Goal: Task Accomplishment & Management: Use online tool/utility

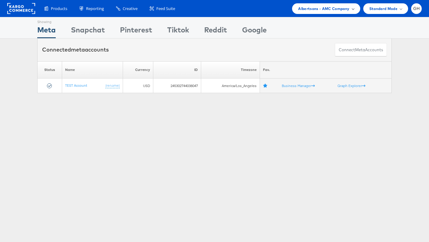
click at [314, 7] on span "Albertsons - AMC Company" at bounding box center [323, 8] width 51 height 6
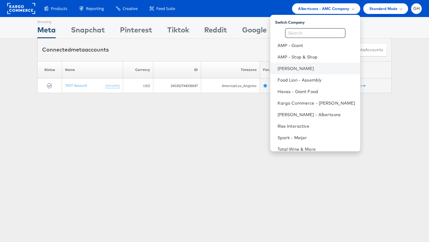
scroll to position [6, 0]
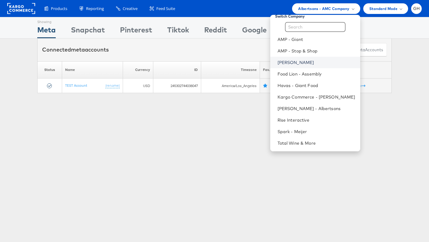
click at [284, 62] on link "[PERSON_NAME]" at bounding box center [316, 62] width 78 height 6
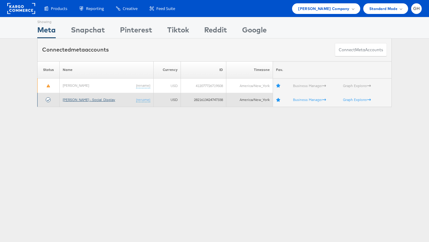
click at [70, 99] on link "[PERSON_NAME] - Social_Display" at bounding box center [89, 99] width 52 height 5
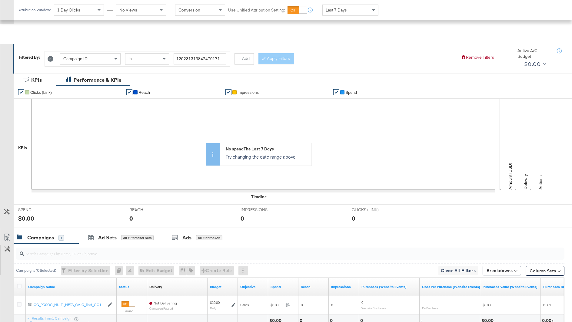
scroll to position [113, 0]
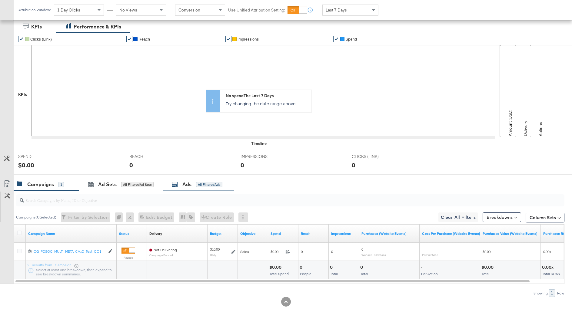
click at [186, 183] on div "Ads" at bounding box center [186, 184] width 9 height 7
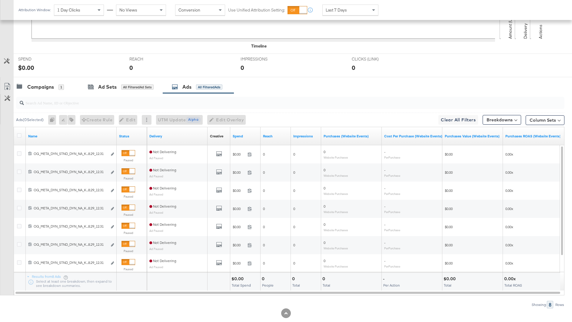
scroll to position [211, 0]
click at [117, 132] on div "Status" at bounding box center [132, 136] width 30 height 10
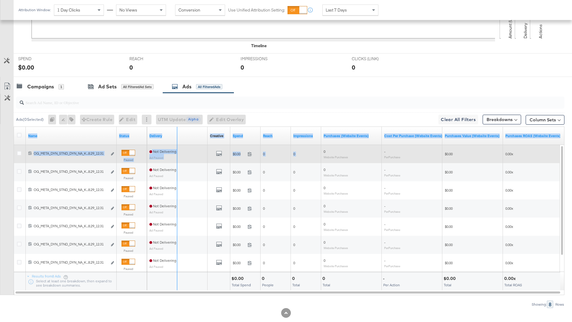
drag, startPoint x: 115, startPoint y: 132, endPoint x: 346, endPoint y: 147, distance: 231.6
click at [346, 147] on div "Name Status Delivery Creative Sorting Unavailable Spend Reach Impressions Purch…" at bounding box center [289, 209] width 551 height 164
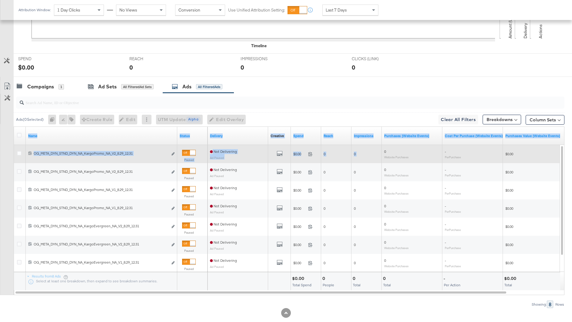
click at [146, 149] on div "120231404706090171 OG_META_DYN_STND_DYN_NA_KargoPromo_NA_V2_8.29_12.31 OG_META_…" at bounding box center [101, 154] width 151 height 11
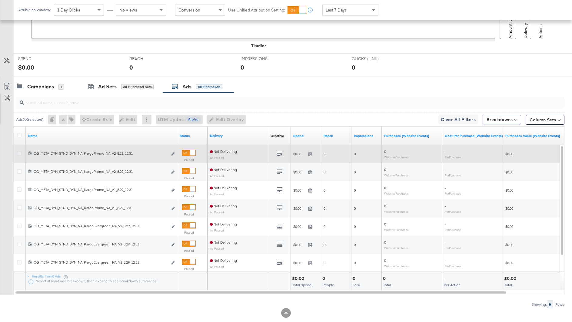
click at [19, 154] on icon at bounding box center [19, 153] width 5 height 5
click at [0, 0] on input "checkbox" at bounding box center [0, 0] width 0 height 0
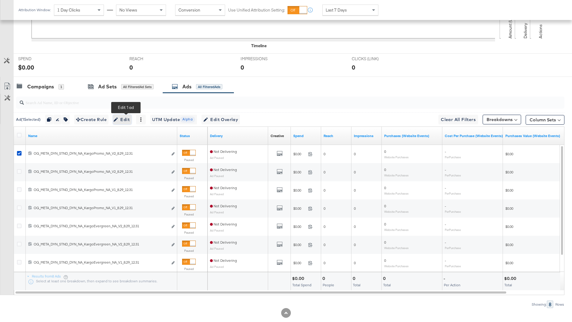
click at [118, 118] on icon "button" at bounding box center [116, 120] width 4 height 4
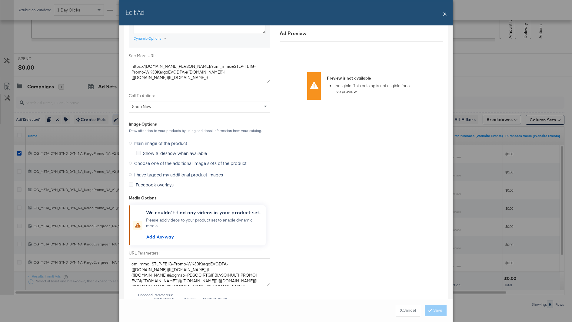
scroll to position [532, 0]
click at [157, 161] on span "Choose one of the additional image slots of the product" at bounding box center [190, 162] width 112 height 6
click at [0, 0] on input "Choose one of the additional image slots of the product" at bounding box center [0, 0] width 0 height 0
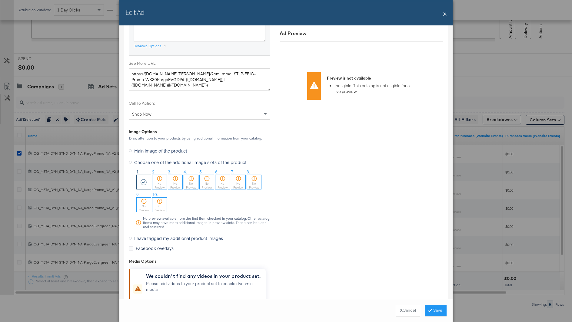
scroll to position [525, 0]
click at [158, 181] on div "No Preview" at bounding box center [159, 185] width 14 height 8
click at [145, 181] on div "No Preview" at bounding box center [144, 185] width 14 height 8
click at [406, 311] on button "X Cancel" at bounding box center [408, 310] width 25 height 11
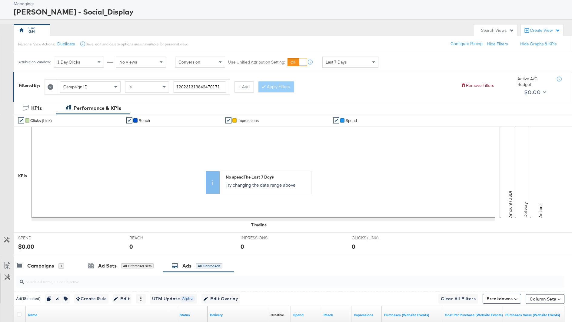
scroll to position [0, 0]
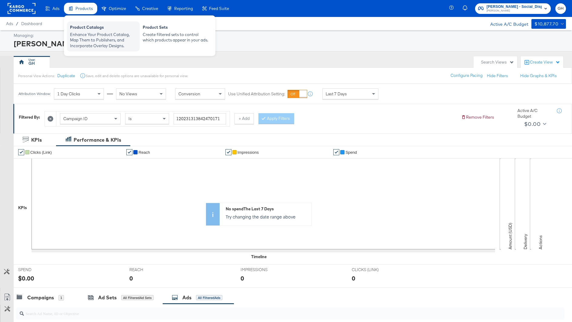
click at [93, 35] on div "Enhance Your Product Catalog, Map Them to Publishers, and Incorporate Overlay D…" at bounding box center [103, 40] width 67 height 17
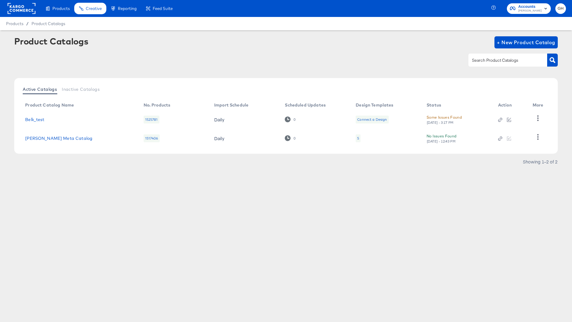
click at [509, 136] on div at bounding box center [509, 138] width 22 height 5
click at [18, 3] on div at bounding box center [22, 8] width 28 height 17
click at [24, 9] on rect at bounding box center [22, 8] width 28 height 11
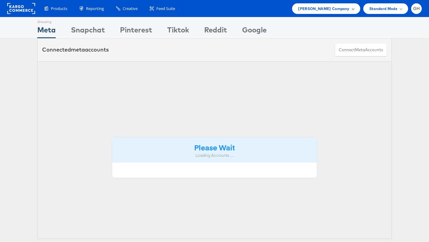
click at [342, 11] on span "[PERSON_NAME] Company" at bounding box center [323, 8] width 51 height 6
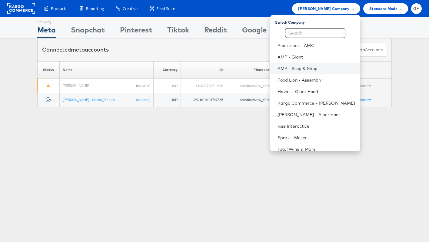
scroll to position [6, 0]
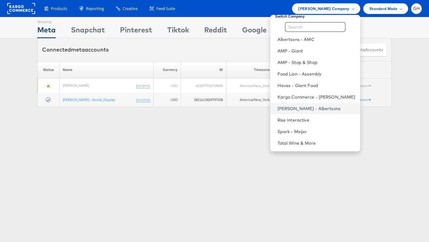
click at [300, 108] on link "[PERSON_NAME] - Albertsons" at bounding box center [316, 108] width 78 height 6
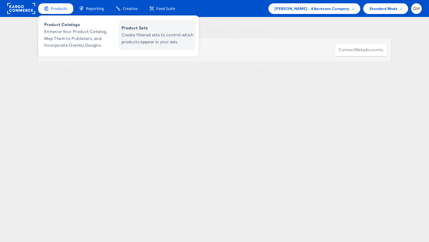
click at [144, 38] on span "Create filtered sets to control which products appear in your ads." at bounding box center [157, 38] width 73 height 14
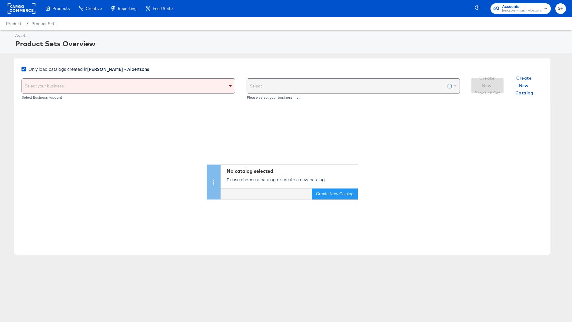
click at [94, 70] on strong "[PERSON_NAME] - Albertsons" at bounding box center [118, 69] width 62 height 6
click at [0, 0] on input "Only load catalogs created in [PERSON_NAME] - Albertsons" at bounding box center [0, 0] width 0 height 0
click at [97, 84] on div "Select your business" at bounding box center [128, 86] width 213 height 15
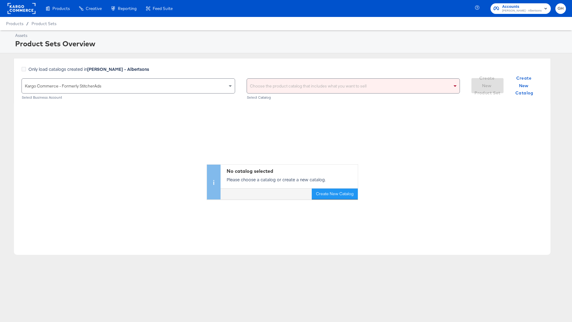
click at [274, 86] on div "Choose the product catalog that includes what you want to sell" at bounding box center [353, 86] width 213 height 15
type input "[PERSON_NAME]"
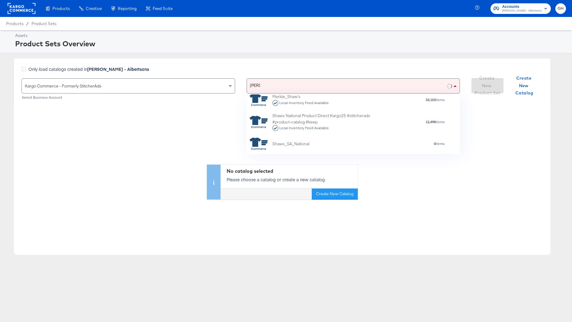
scroll to position [51, 0]
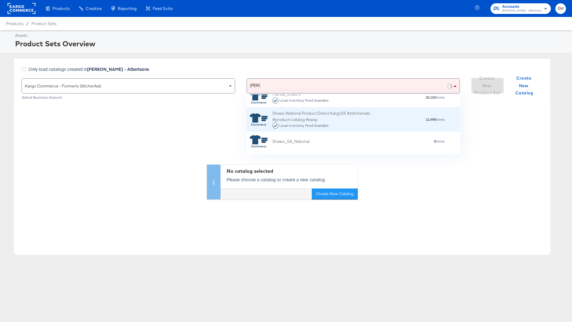
click at [314, 114] on div "Shaws National Product Direct Kargo25 #stitcherads #product-catalog #keep Local…" at bounding box center [325, 119] width 106 height 19
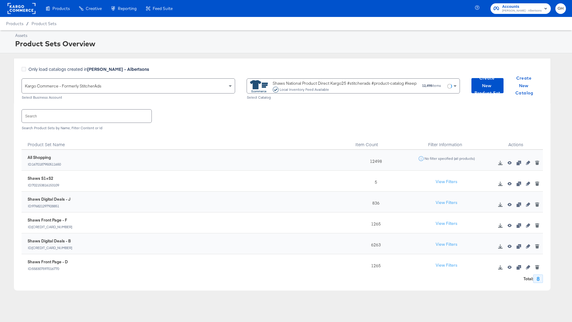
click at [526, 183] on icon "button" at bounding box center [528, 184] width 4 height 4
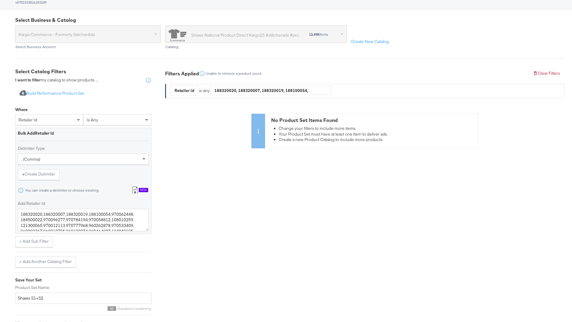
scroll to position [82, 0]
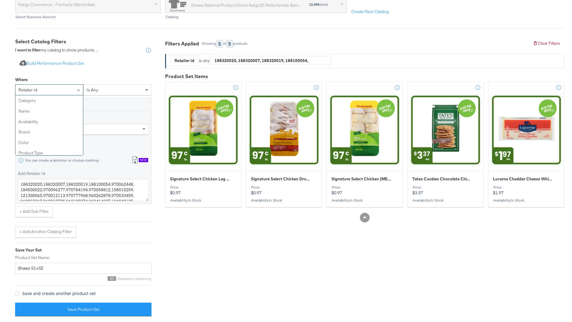
click at [72, 89] on div "retailer id" at bounding box center [49, 90] width 68 height 10
click at [76, 65] on button "Import product data from Google Analytics to generate product set Build Perform…" at bounding box center [51, 63] width 73 height 11
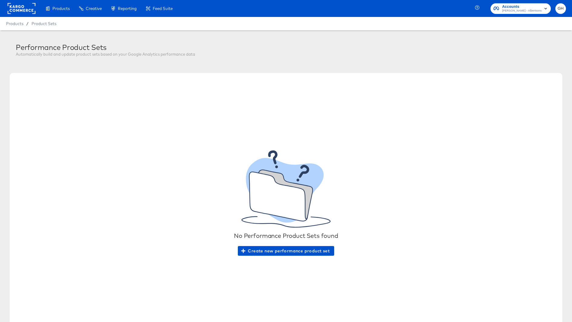
click at [16, 24] on span "Products" at bounding box center [14, 23] width 17 height 5
click at [34, 24] on span "Product Sets" at bounding box center [43, 23] width 25 height 5
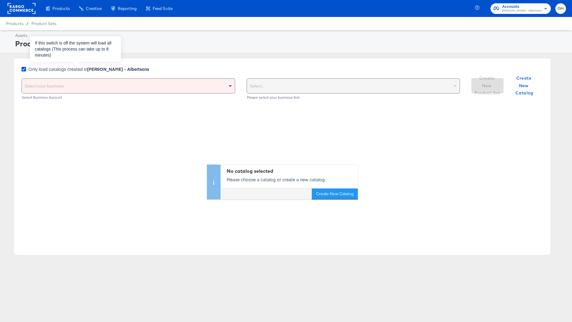
click at [124, 70] on strong "[PERSON_NAME] - Albertsons" at bounding box center [118, 69] width 62 height 6
click at [0, 0] on input "Only load catalogs created in Merkle - Albertsons" at bounding box center [0, 0] width 0 height 0
click at [127, 91] on div "Select your business" at bounding box center [128, 86] width 213 height 15
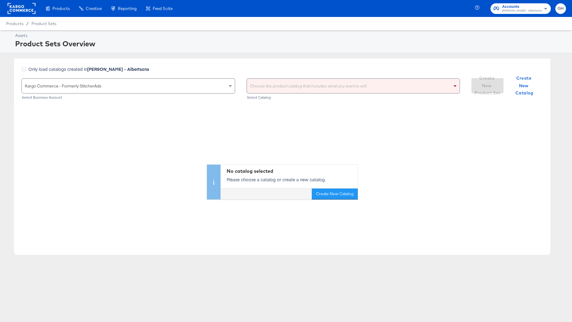
click at [277, 88] on div "Choose the product catalog that includes what you want to sell" at bounding box center [353, 86] width 213 height 15
type input "shaw"
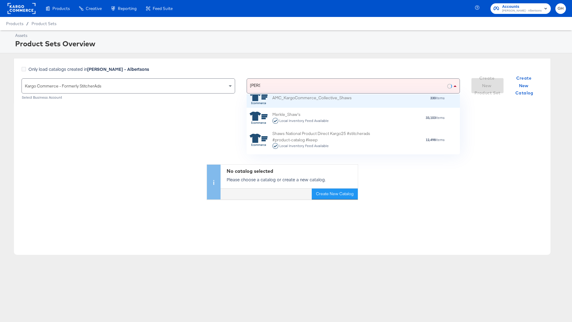
scroll to position [48, 0]
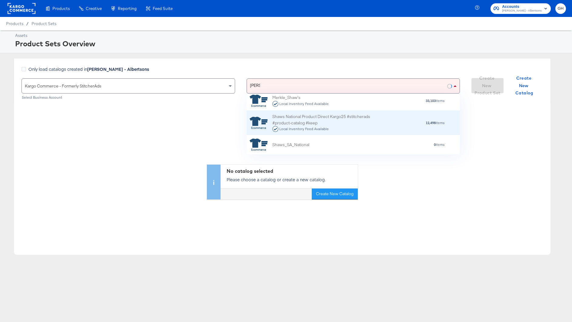
click at [334, 120] on div "Shaws National Product Direct Kargo25 #stitcherads #product-catalog #keep Local…" at bounding box center [325, 123] width 106 height 19
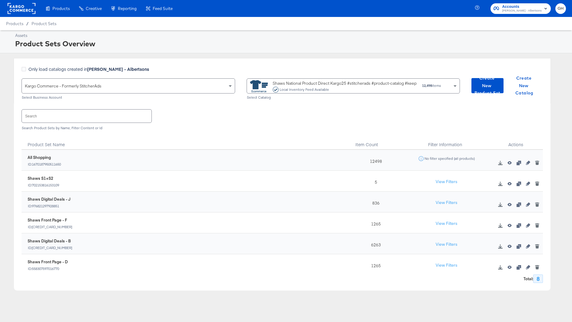
click at [509, 205] on icon "button" at bounding box center [509, 205] width 4 height 4
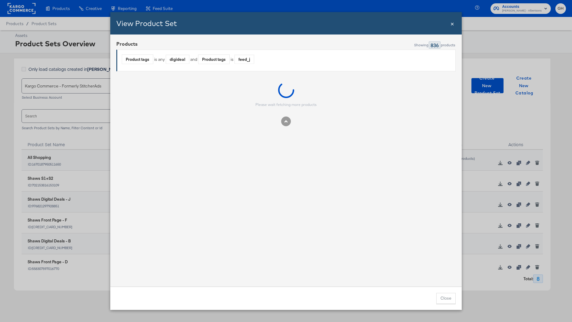
click at [180, 58] on div "digideal" at bounding box center [177, 59] width 23 height 9
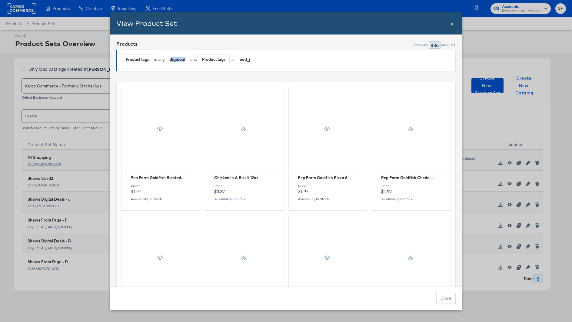
copy div "digideal"
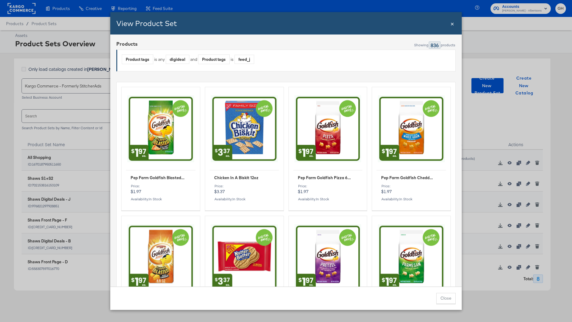
click at [451, 21] on span "×" at bounding box center [452, 23] width 4 height 8
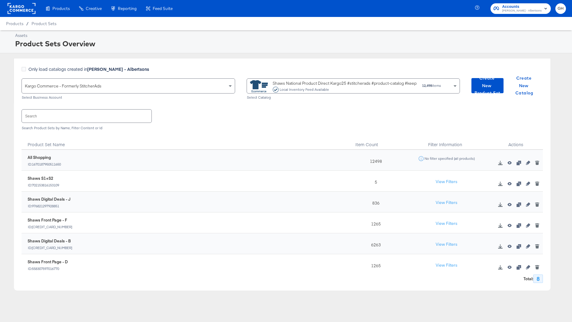
click at [452, 21] on div "Products / Product Sets" at bounding box center [286, 23] width 572 height 13
click at [528, 184] on icon "button" at bounding box center [528, 184] width 4 height 4
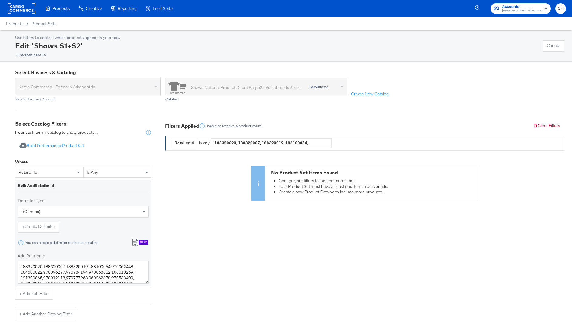
click at [58, 179] on div "retailer id is any" at bounding box center [83, 173] width 136 height 13
click at [52, 172] on div "retailer id" at bounding box center [49, 172] width 68 height 10
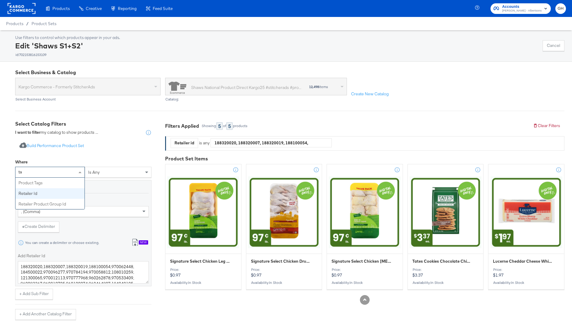
type input "tag"
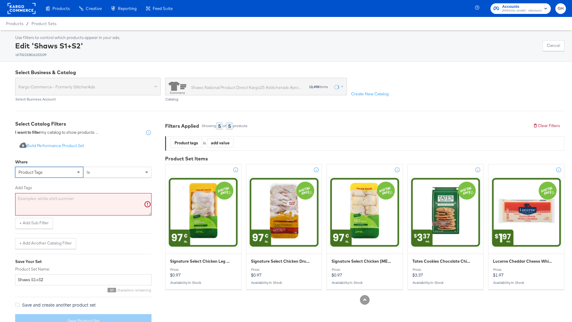
click at [91, 174] on div "is" at bounding box center [118, 172] width 68 height 10
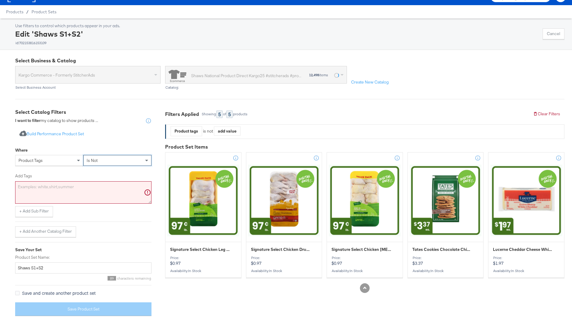
click at [97, 185] on textarea "Add Tags" at bounding box center [83, 192] width 136 height 22
paste textarea "digideal"
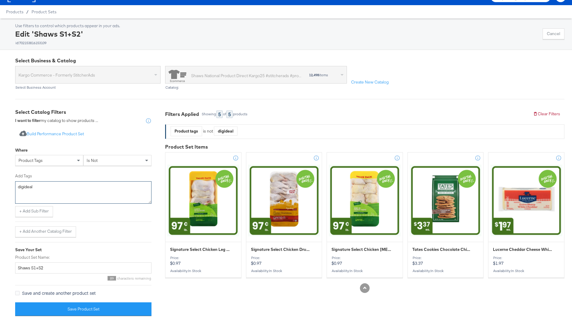
type textarea "digideal"
click at [96, 216] on div "+ Add Sub Filter" at bounding box center [83, 211] width 136 height 11
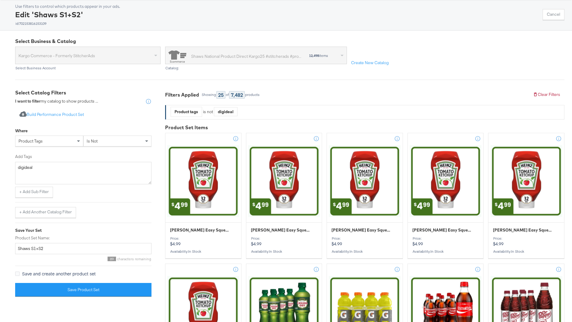
scroll to position [32, 0]
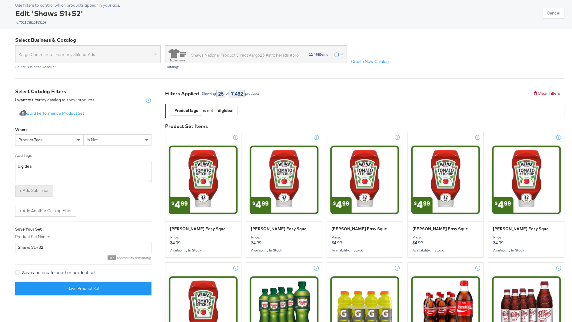
click at [39, 192] on button "+ Add Sub Filter" at bounding box center [34, 191] width 38 height 11
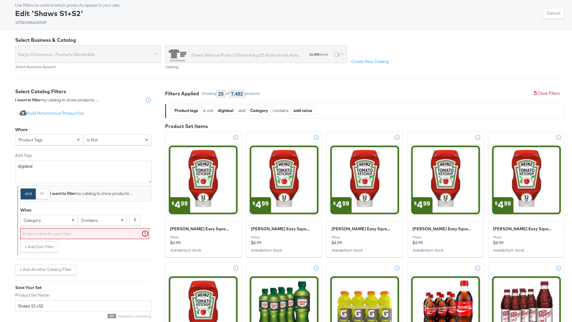
click at [46, 222] on div "category" at bounding box center [49, 220] width 57 height 10
type input "pri"
click at [93, 219] on div "is" at bounding box center [102, 220] width 48 height 10
click at [58, 235] on input "0.00" at bounding box center [84, 233] width 129 height 11
drag, startPoint x: 58, startPoint y: 235, endPoint x: -12, endPoint y: 228, distance: 69.8
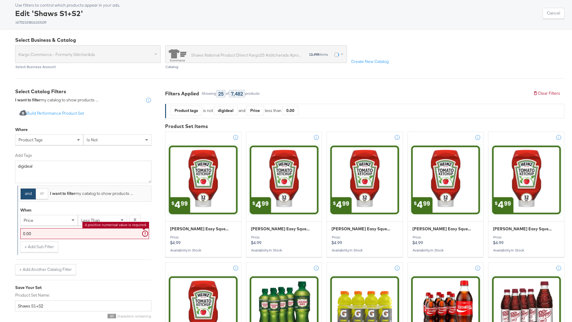
click at [0, 228] on html "Products Products Product Catalogs Enhance Your Product Catalog, Map Them to Pu…" at bounding box center [286, 129] width 572 height 322
type input "10.00"
click at [97, 255] on div "and or I want to filter my catalog to show products ... When price less than X …" at bounding box center [83, 231] width 136 height 90
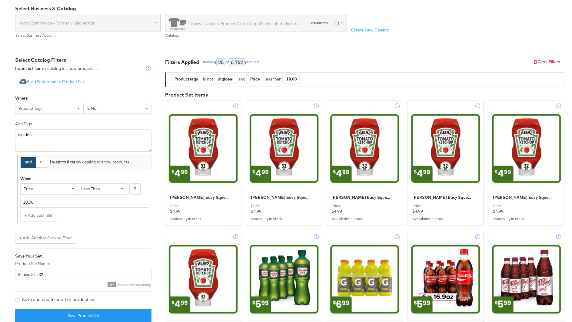
scroll to position [64, 0]
click at [46, 140] on textarea "digideal" at bounding box center [83, 141] width 136 height 22
click at [109, 252] on div "Import product data from Google Analytics to generate product set Build Perform…" at bounding box center [83, 197] width 136 height 251
drag, startPoint x: 33, startPoint y: 136, endPoint x: 58, endPoint y: 136, distance: 25.7
click at [58, 136] on textarea "digideal,EDV" at bounding box center [83, 141] width 136 height 22
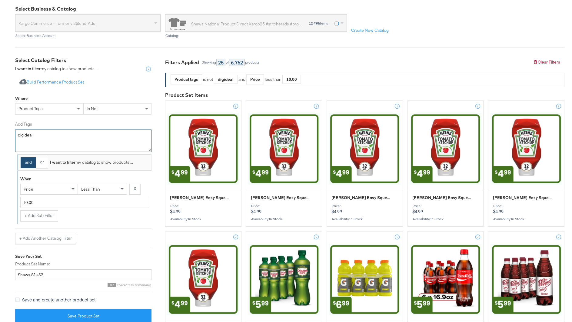
type textarea "digideal"
click at [108, 206] on input "10.00" at bounding box center [84, 202] width 129 height 11
click at [108, 218] on div "+ Add Sub Filter" at bounding box center [84, 215] width 129 height 11
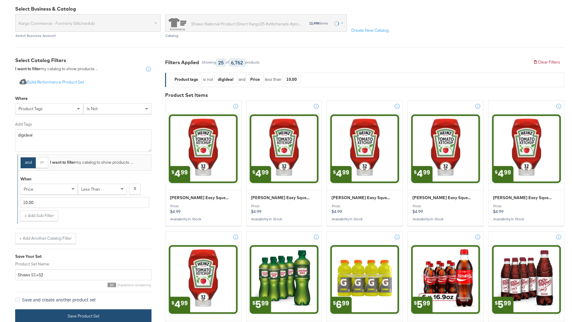
click at [88, 314] on button "Save Product Set" at bounding box center [83, 317] width 136 height 14
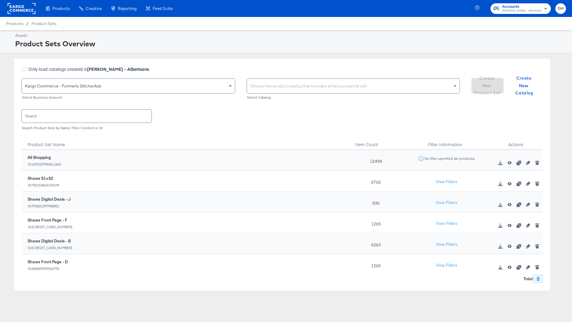
click at [265, 84] on div "Choose the product catalog that includes what you want to sell" at bounding box center [353, 86] width 213 height 15
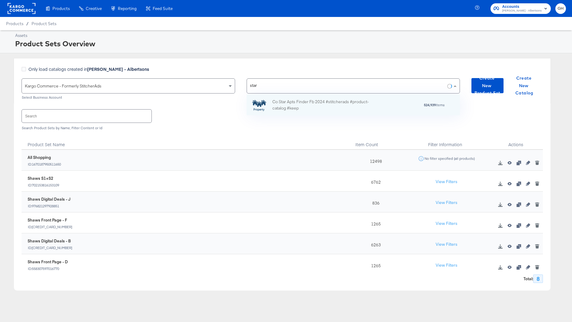
scroll to position [21, 214]
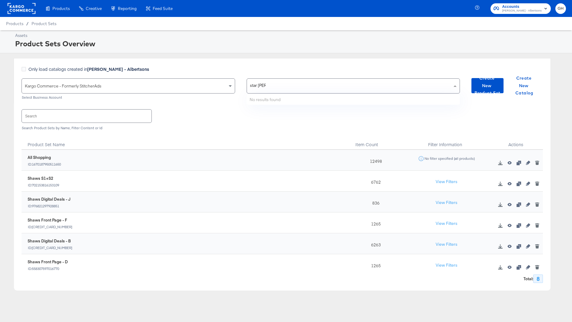
type input "star marke"
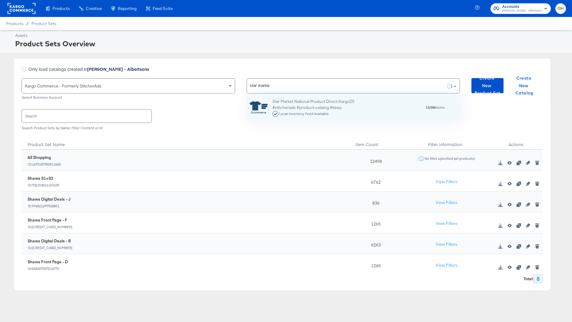
scroll to position [26, 214]
click at [289, 103] on div "Star Market National Product Direct Kargo25 #stitcherads #product-catalog #keep…" at bounding box center [325, 107] width 106 height 19
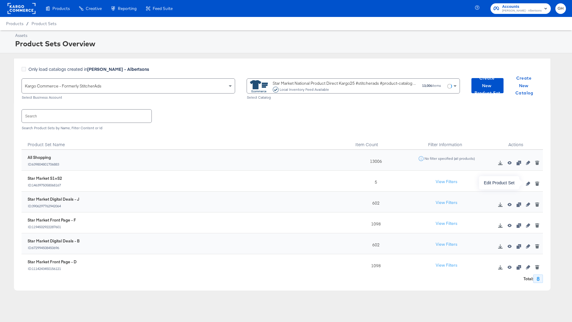
click at [528, 183] on icon "button" at bounding box center [528, 184] width 4 height 4
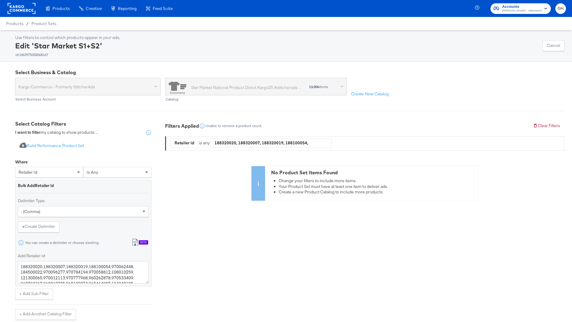
click at [56, 174] on div "retailer id" at bounding box center [49, 172] width 68 height 10
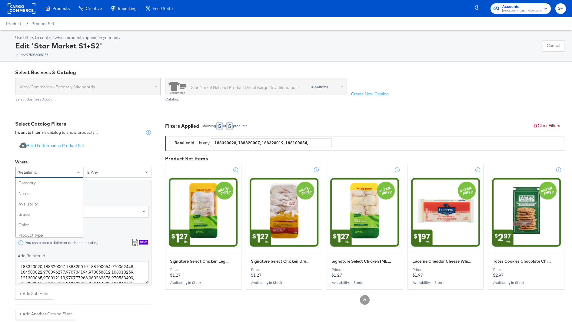
type input "tag"
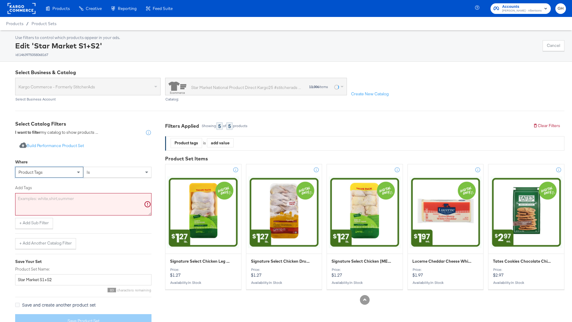
click at [102, 166] on div "Where" at bounding box center [83, 163] width 136 height 8
click at [102, 172] on div "is" at bounding box center [118, 172] width 68 height 10
click at [83, 209] on textarea "Add Tags" at bounding box center [83, 204] width 136 height 22
paste textarea "digideal"
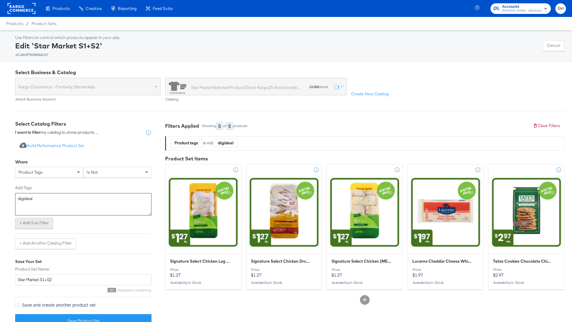
type textarea "digideal"
click at [34, 225] on button "+ Add Sub Filter" at bounding box center [34, 223] width 38 height 11
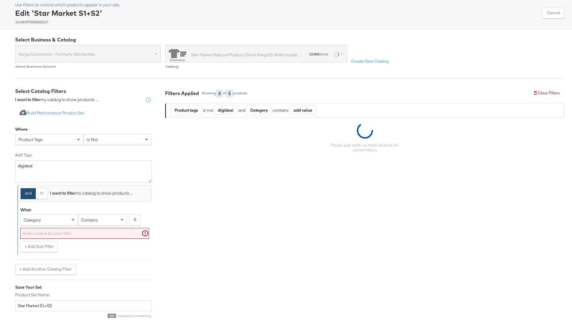
scroll to position [35, 0]
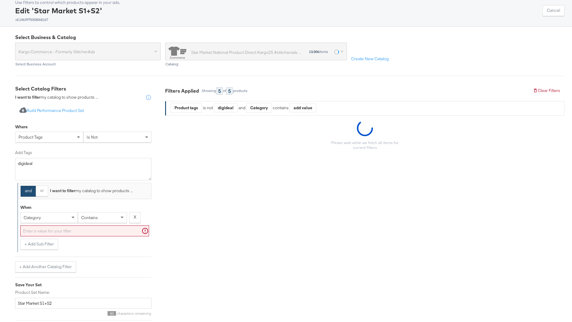
click at [36, 215] on span "category" at bounding box center [32, 217] width 17 height 5
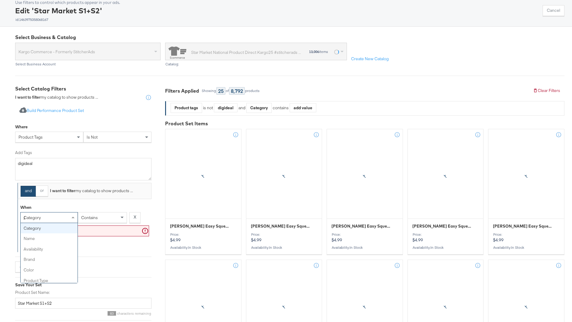
type input "pri"
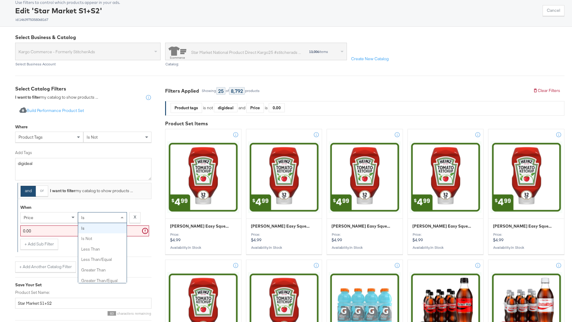
click at [100, 216] on div "is" at bounding box center [102, 218] width 48 height 10
click at [65, 229] on input "0.00" at bounding box center [84, 231] width 129 height 11
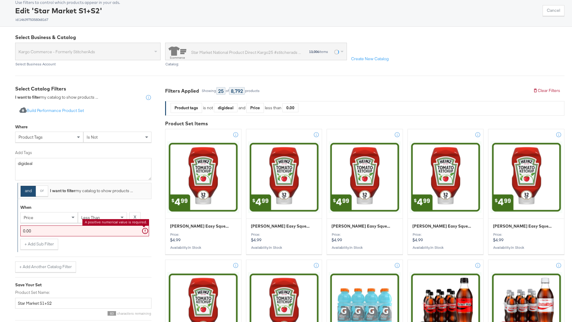
click at [65, 229] on input "0.00" at bounding box center [84, 231] width 129 height 11
type input "10.00"
click at [43, 243] on button "+ Add Sub Filter" at bounding box center [39, 244] width 38 height 11
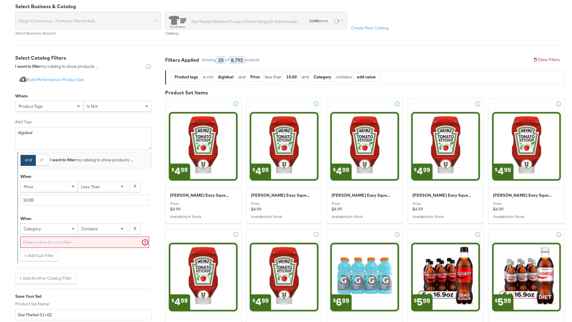
scroll to position [68, 0]
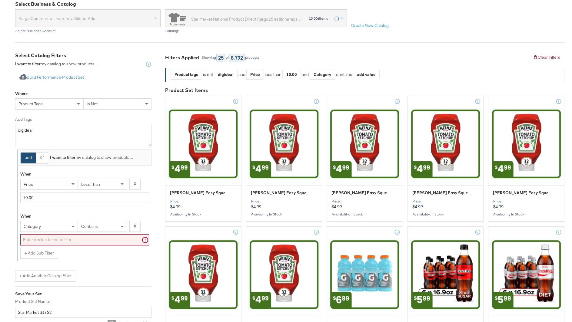
click at [42, 226] on div "category" at bounding box center [49, 226] width 57 height 10
type input "tag"
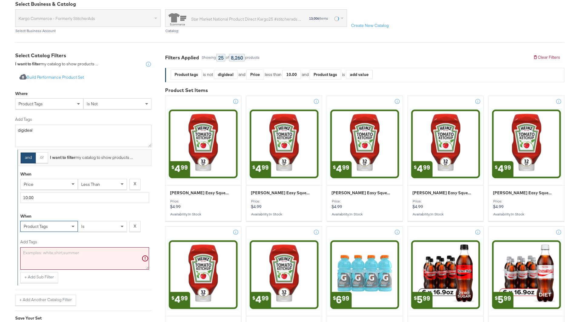
click at [76, 253] on textarea "Add Tags" at bounding box center [84, 258] width 129 height 22
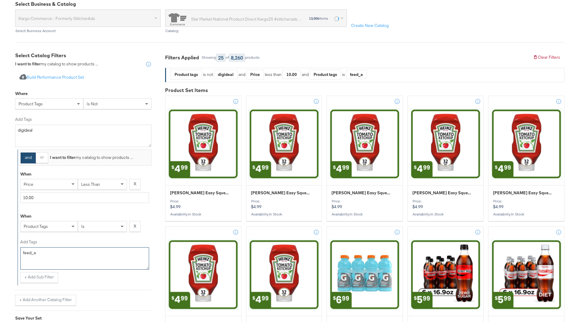
type textarea "feed_a"
click at [89, 275] on div "+ Add Sub Filter" at bounding box center [84, 277] width 129 height 11
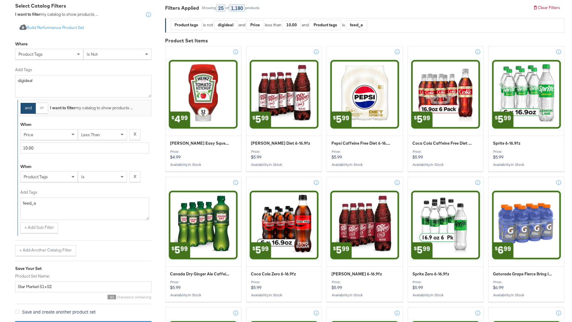
scroll to position [131, 0]
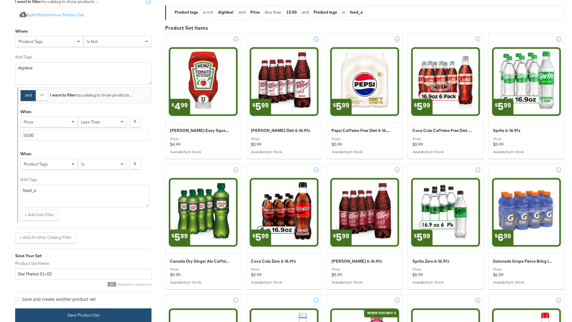
click at [77, 309] on button "Save Product Set" at bounding box center [83, 316] width 136 height 14
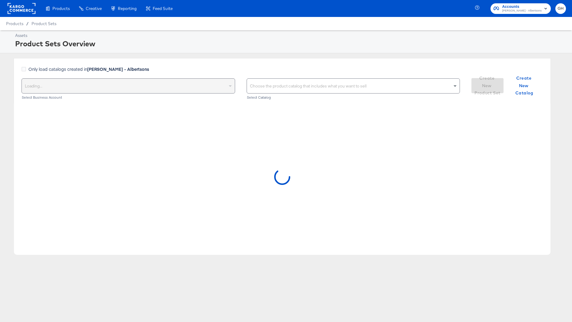
click at [265, 85] on div "Choose the product catalog that includes what you want to sell" at bounding box center [353, 86] width 213 height 15
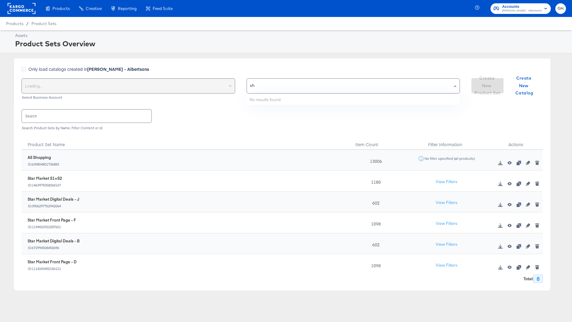
type input "shaw"
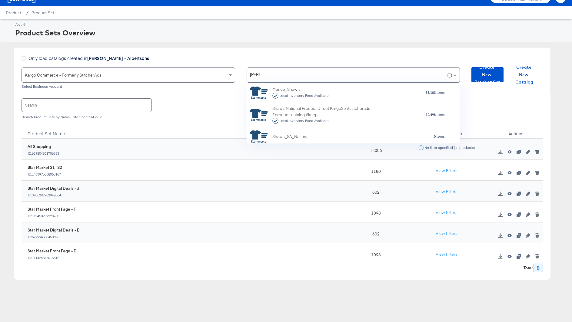
scroll to position [47, 0]
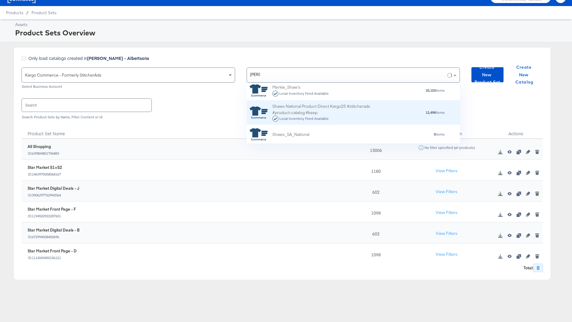
click at [314, 117] on div "Local Inventory Feed Available" at bounding box center [304, 119] width 50 height 4
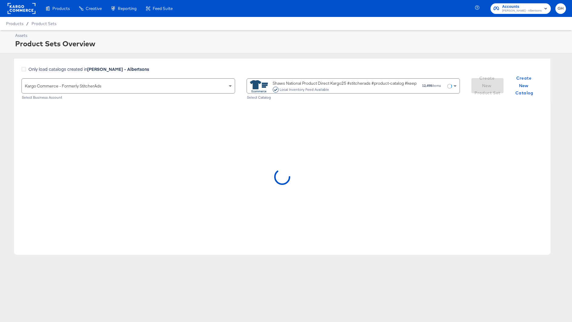
scroll to position [0, 0]
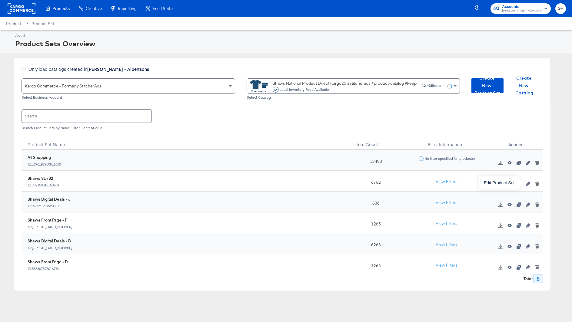
click at [526, 184] on icon "button" at bounding box center [528, 184] width 4 height 4
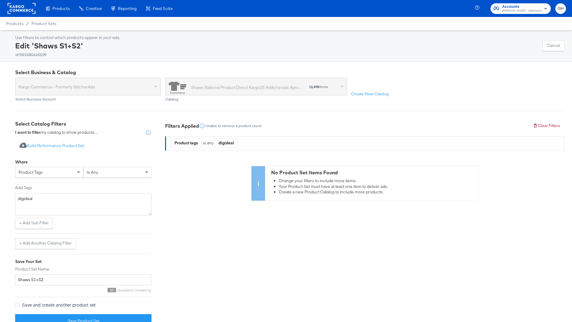
scroll to position [12, 0]
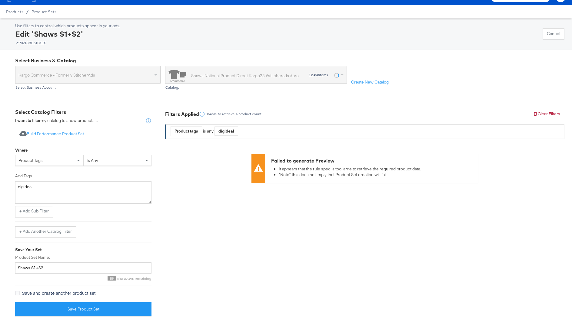
click at [101, 162] on div "is any" at bounding box center [118, 160] width 68 height 10
click at [88, 214] on div "+ Add Sub Filter" at bounding box center [83, 211] width 136 height 11
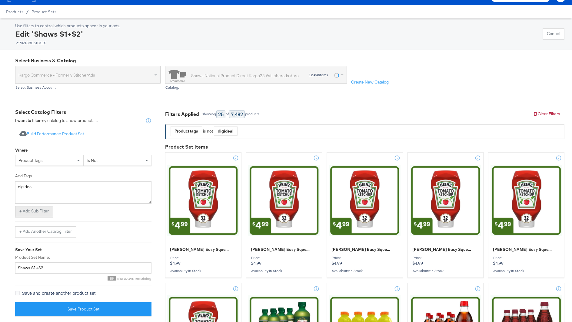
click at [39, 212] on button "+ Add Sub Filter" at bounding box center [34, 211] width 38 height 11
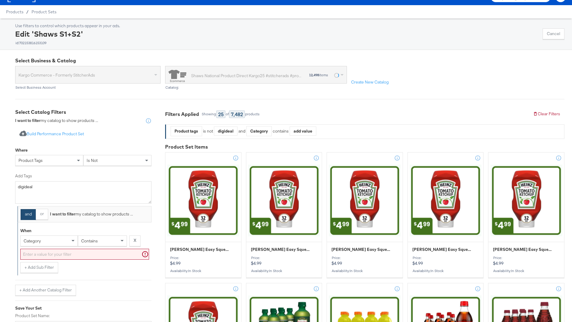
click at [45, 241] on div "category" at bounding box center [49, 241] width 57 height 10
type input "pri"
click at [93, 243] on div "is" at bounding box center [102, 241] width 48 height 10
click at [61, 256] on input "0.00" at bounding box center [84, 254] width 129 height 11
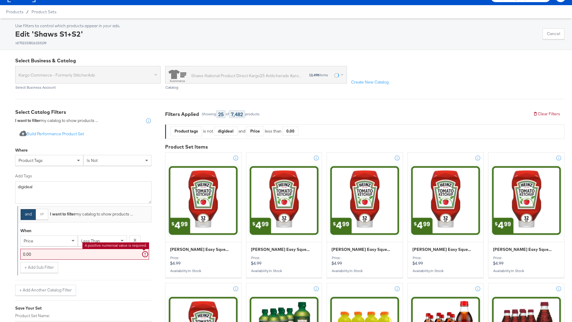
click at [61, 256] on input "0.00" at bounding box center [84, 254] width 129 height 11
type input "10.00"
click at [40, 267] on button "+ Add Sub Filter" at bounding box center [39, 267] width 38 height 11
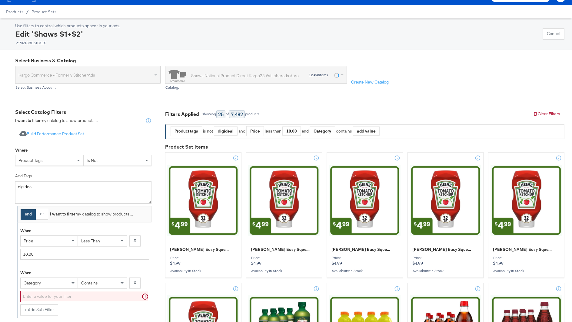
click at [40, 283] on div "category" at bounding box center [49, 283] width 58 height 11
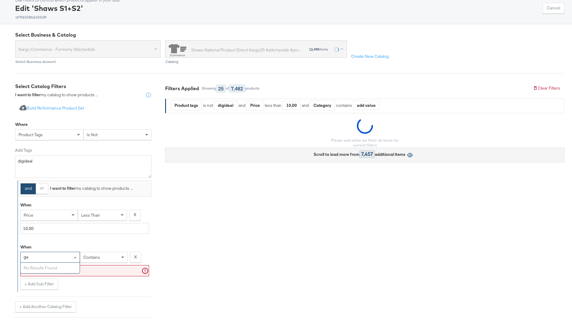
type input "g"
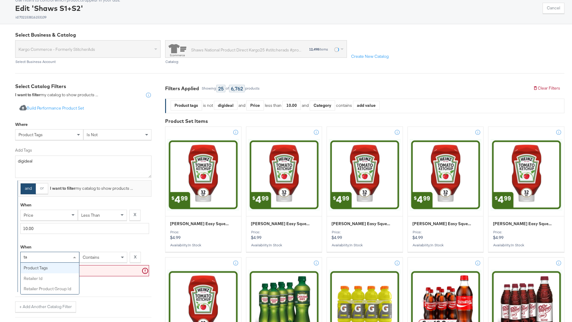
type input "tag"
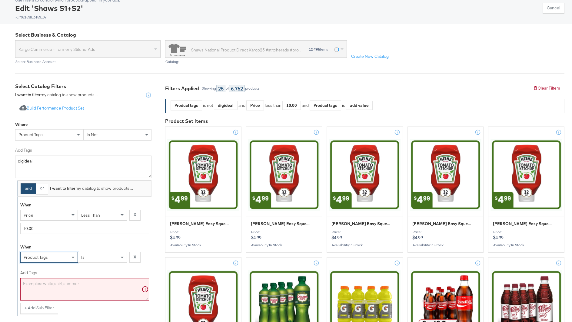
click at [52, 293] on textarea "Add Tags" at bounding box center [84, 289] width 129 height 22
type textarea "v"
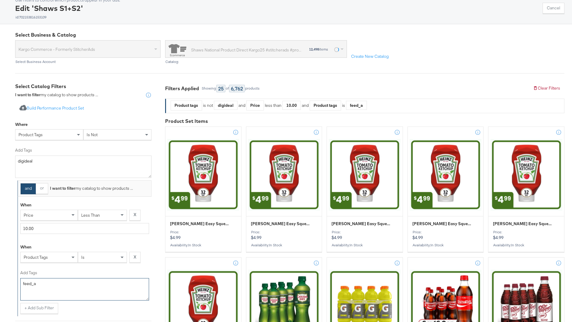
type textarea "feed_a"
click at [128, 119] on div "Where product tags is not Add Tags digideal" at bounding box center [83, 149] width 136 height 61
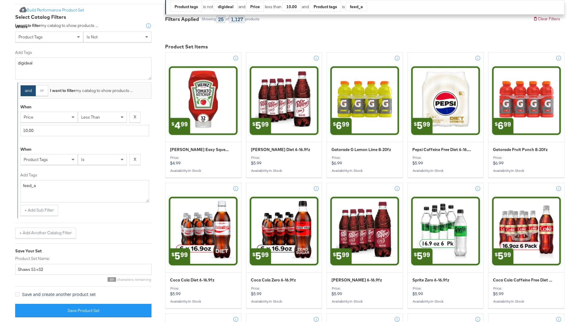
scroll to position [146, 0]
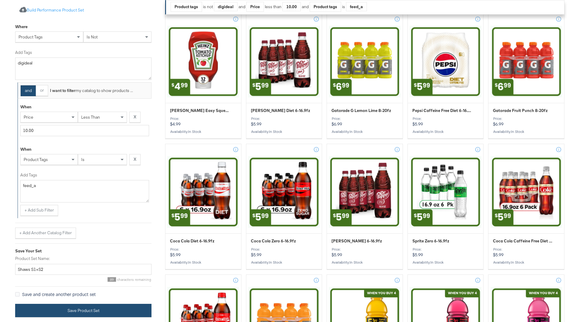
click at [71, 310] on button "Save Product Set" at bounding box center [83, 311] width 136 height 14
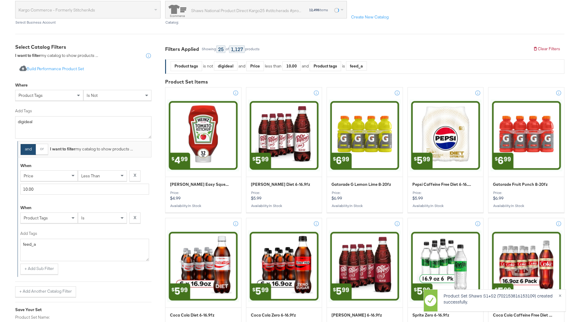
scroll to position [75, 0]
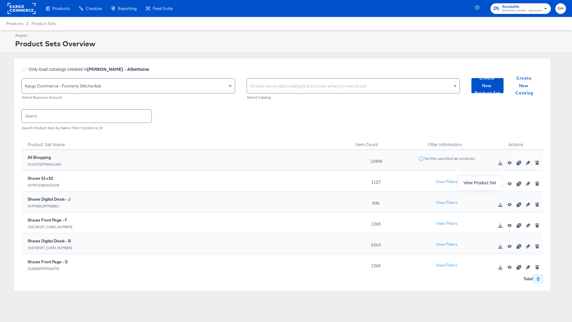
click at [510, 183] on icon "button" at bounding box center [509, 183] width 4 height 3
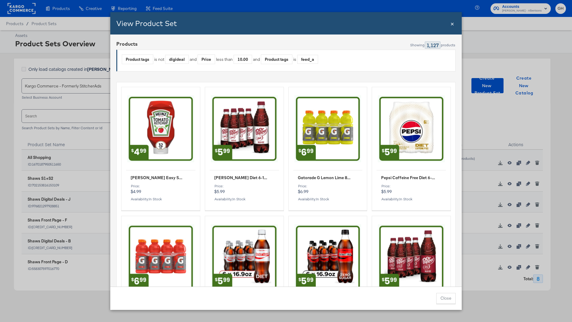
click at [451, 23] on span "×" at bounding box center [452, 23] width 4 height 8
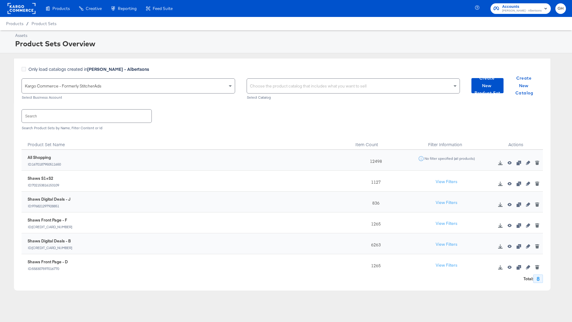
click at [311, 83] on div "Choose the product catalog that includes what you want to sell" at bounding box center [353, 86] width 213 height 15
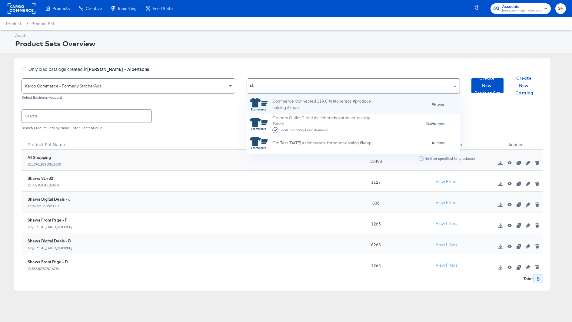
scroll to position [0, 0]
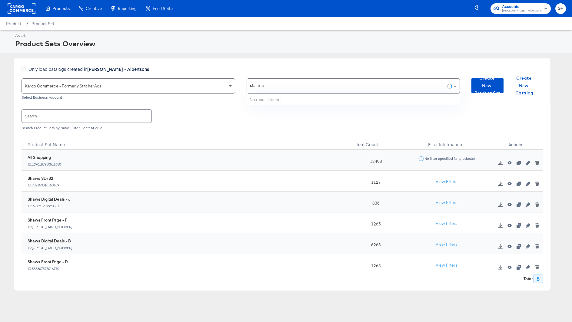
type input "star mark"
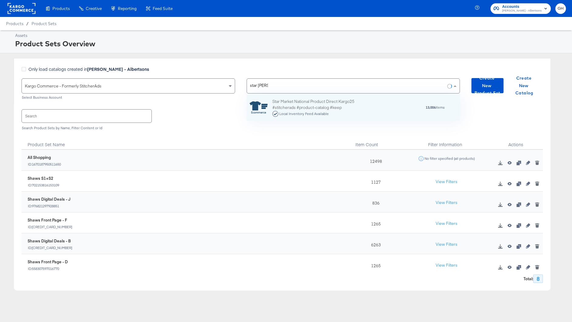
scroll to position [26, 214]
click at [320, 101] on div "Star Market National Product Direct Kargo25 #stitcherads #product-catalog #keep…" at bounding box center [325, 107] width 106 height 19
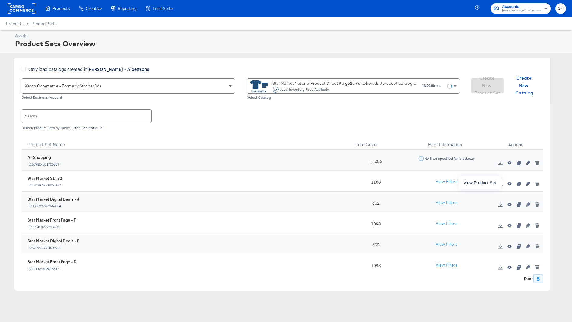
click at [508, 181] on div at bounding box center [509, 184] width 9 height 6
click at [509, 185] on icon "button" at bounding box center [509, 183] width 4 height 3
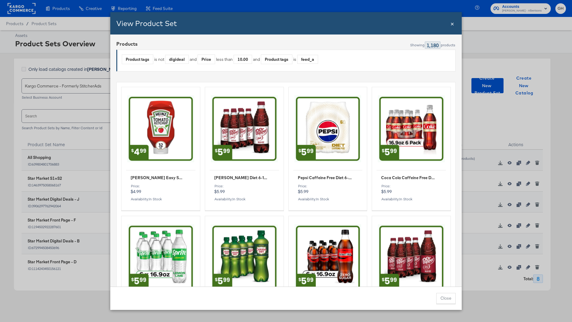
click at [451, 22] on span "×" at bounding box center [452, 23] width 4 height 8
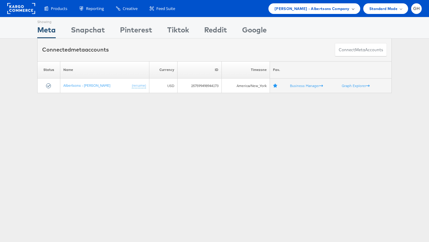
click at [311, 11] on span "[PERSON_NAME] - Albertsons Company" at bounding box center [311, 8] width 75 height 6
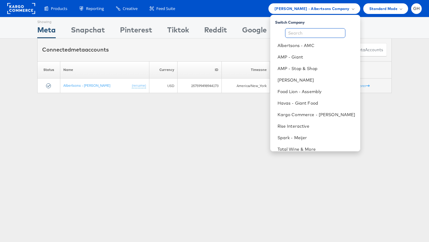
click at [307, 30] on input "text" at bounding box center [315, 33] width 60 height 10
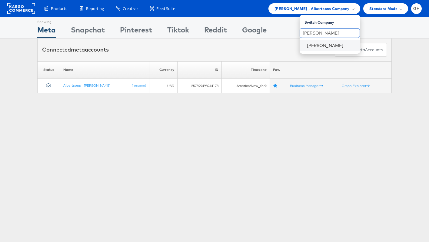
type input "[PERSON_NAME]"
click at [306, 42] on li "[PERSON_NAME]" at bounding box center [330, 46] width 61 height 12
click at [318, 50] on li "[PERSON_NAME]" at bounding box center [330, 46] width 61 height 12
click at [311, 45] on link "Belk" at bounding box center [331, 45] width 48 height 6
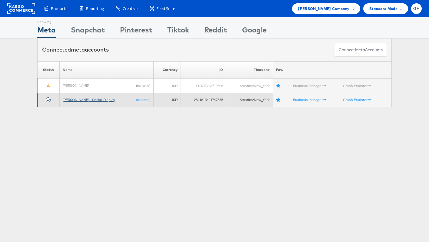
click at [86, 99] on link "[PERSON_NAME] - Social_Display" at bounding box center [89, 99] width 52 height 5
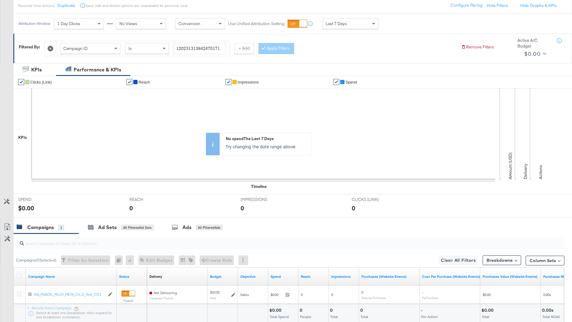
scroll to position [113, 0]
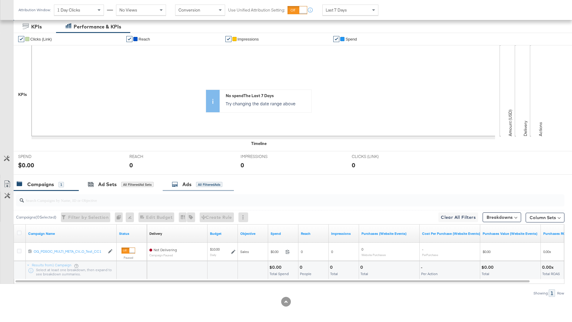
click at [194, 184] on div "Ads All Filtered Ads" at bounding box center [197, 184] width 51 height 7
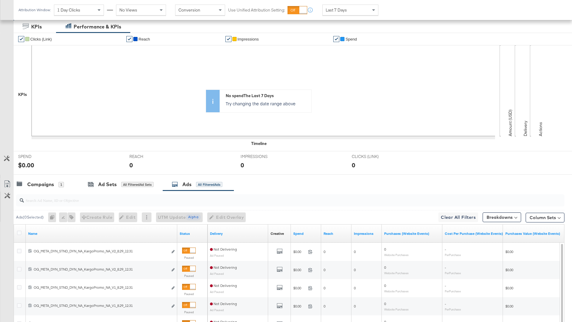
scroll to position [157, 0]
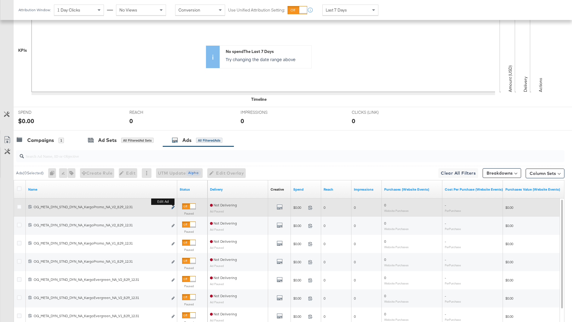
click at [173, 206] on icon "link" at bounding box center [172, 207] width 3 height 3
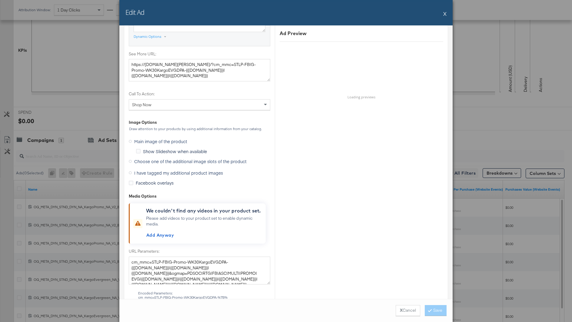
scroll to position [555, 0]
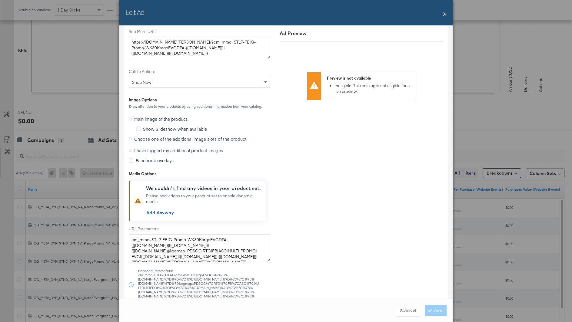
click at [167, 140] on label "Choose one of the additional image slots of the product" at bounding box center [189, 138] width 120 height 9
click at [0, 0] on input "Choose one of the additional image slots of the product" at bounding box center [0, 0] width 0 height 0
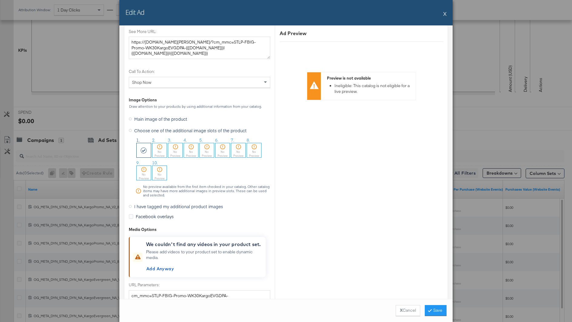
scroll to position [552, 0]
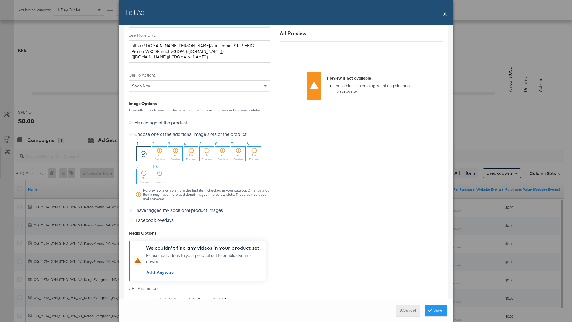
click at [411, 310] on button "X Cancel" at bounding box center [408, 310] width 25 height 11
